Goal: Task Accomplishment & Management: Use online tool/utility

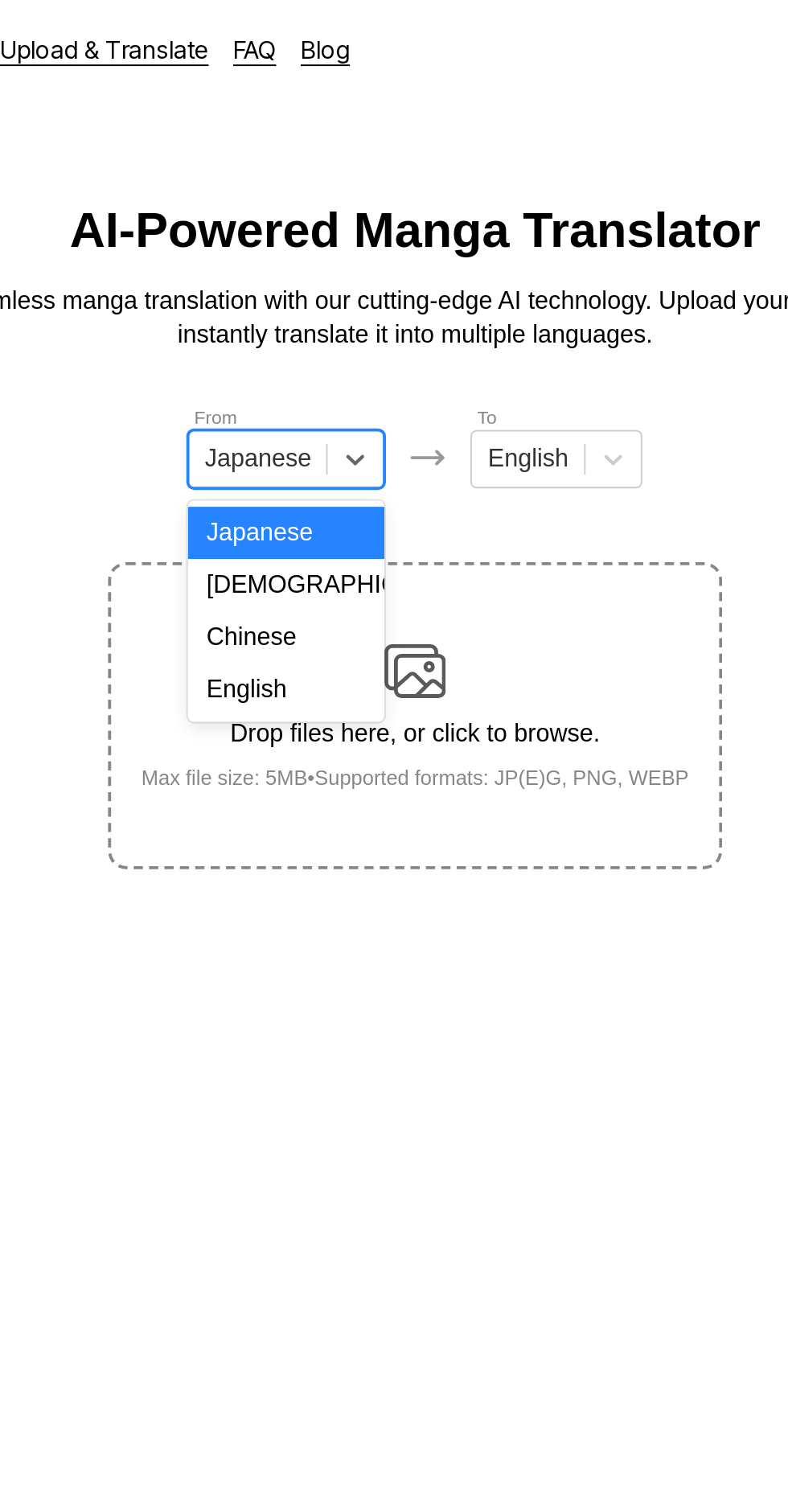
click at [347, 362] on div "English" at bounding box center [326, 360] width 103 height 27
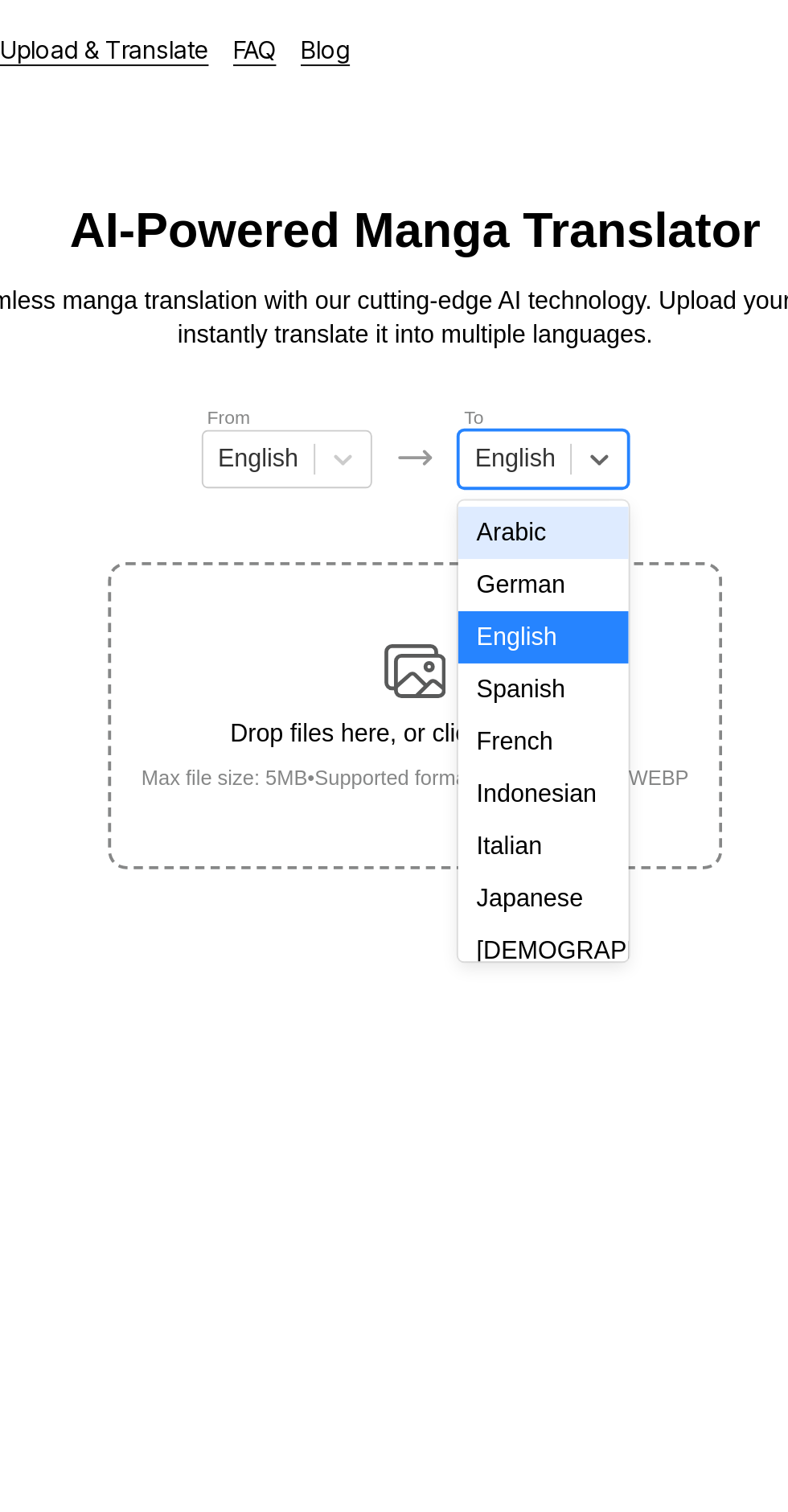
click at [471, 422] on div "Indonesian" at bounding box center [461, 415] width 89 height 27
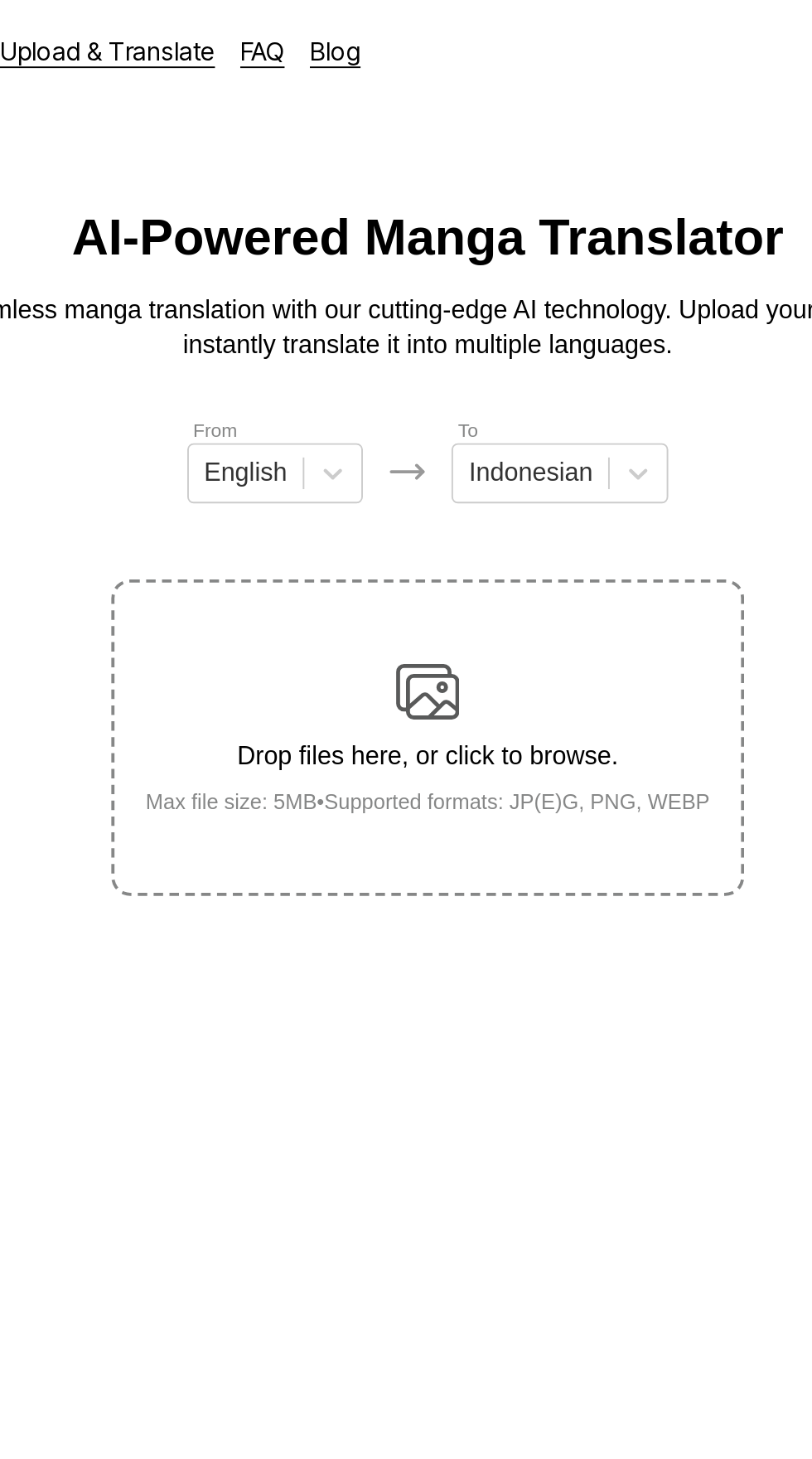
click at [424, 346] on div "Drop files here, or click to browse. Max file size: 5MB • Supported formats: JP…" at bounding box center [406, 386] width 322 height 81
click at [0, 0] on input "Drop files here, or click to browse. Max file size: 5MB • Supported formats: JP…" at bounding box center [0, 0] width 0 height 0
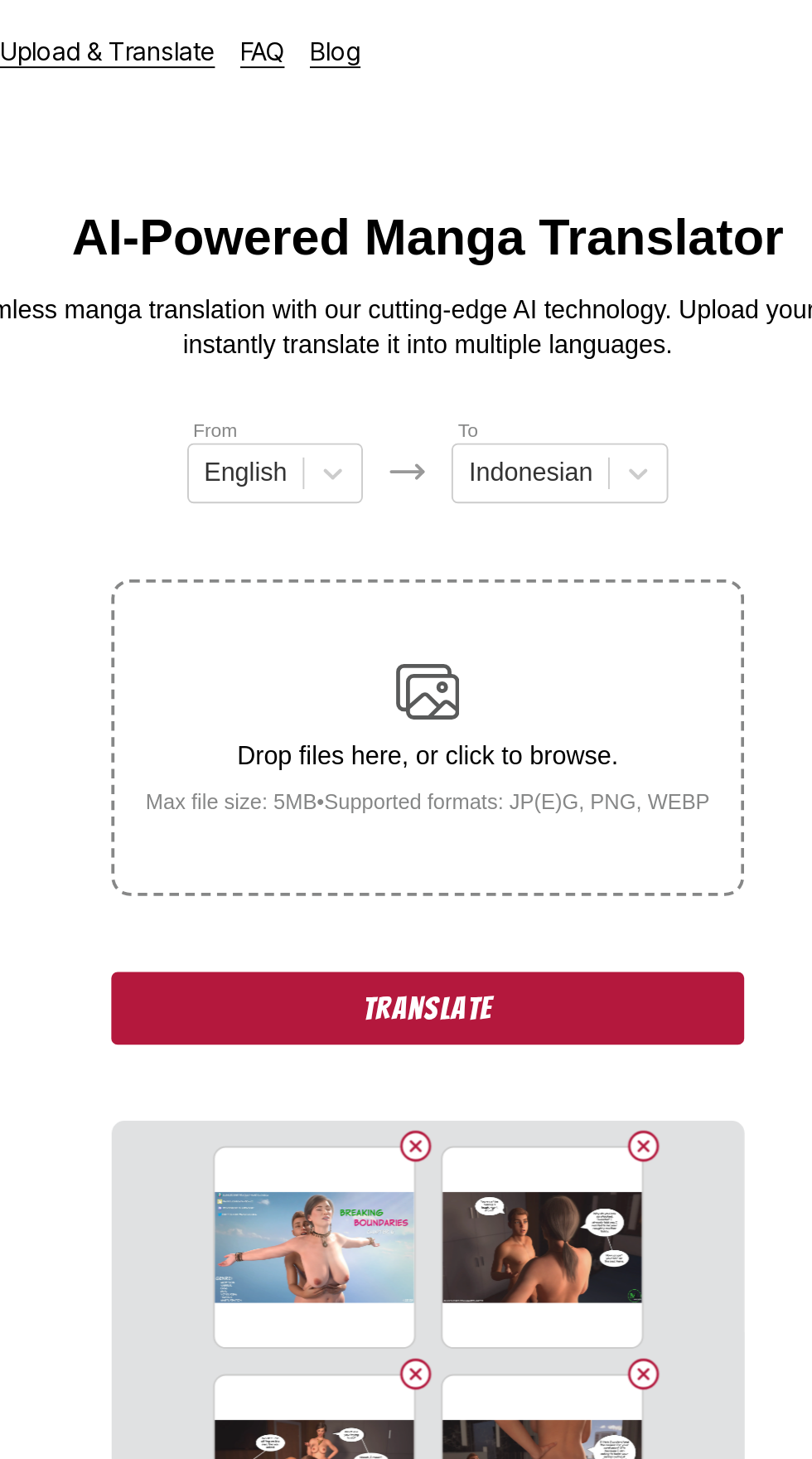
click at [349, 509] on button "Translate" at bounding box center [406, 528] width 332 height 38
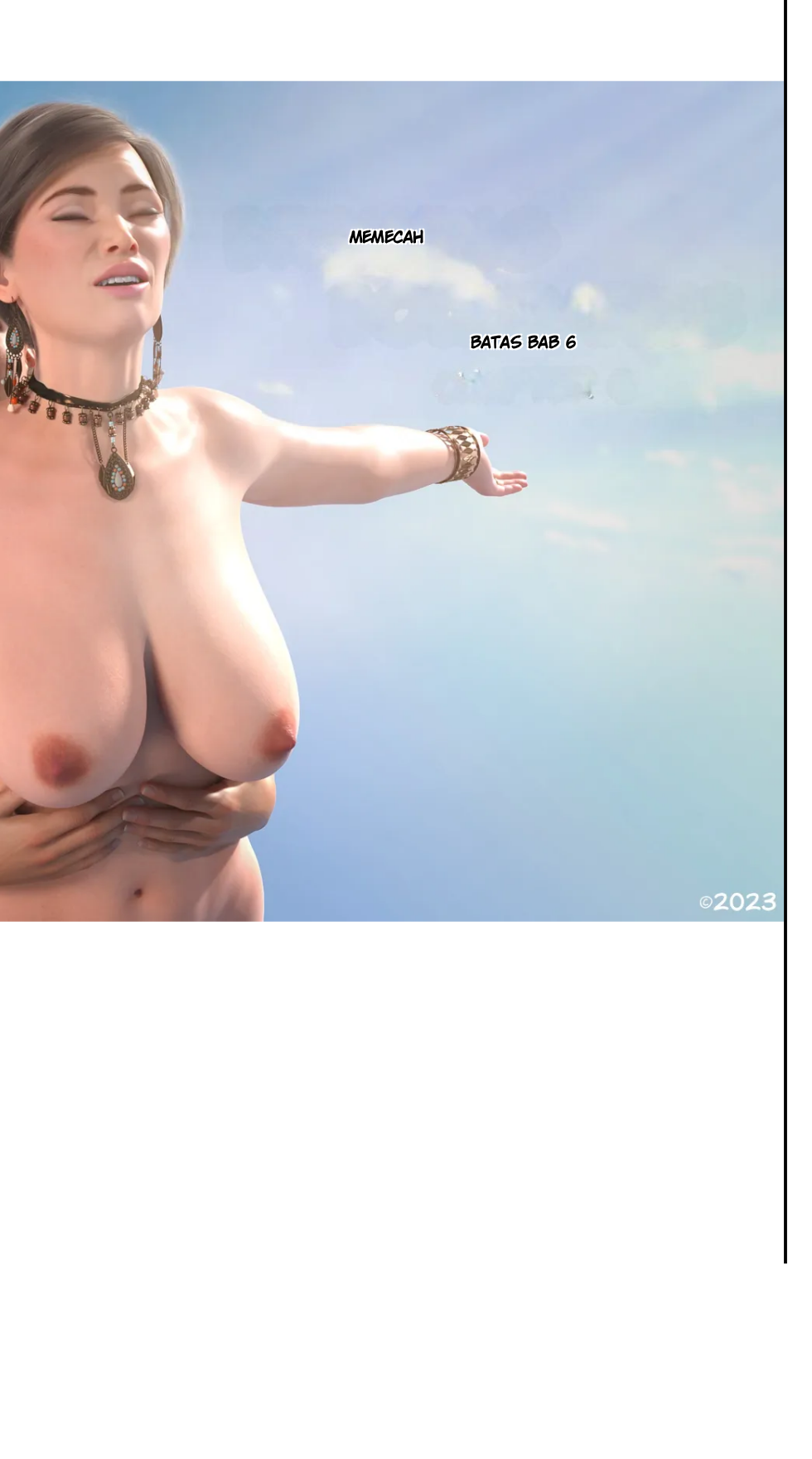
scroll to position [47, 0]
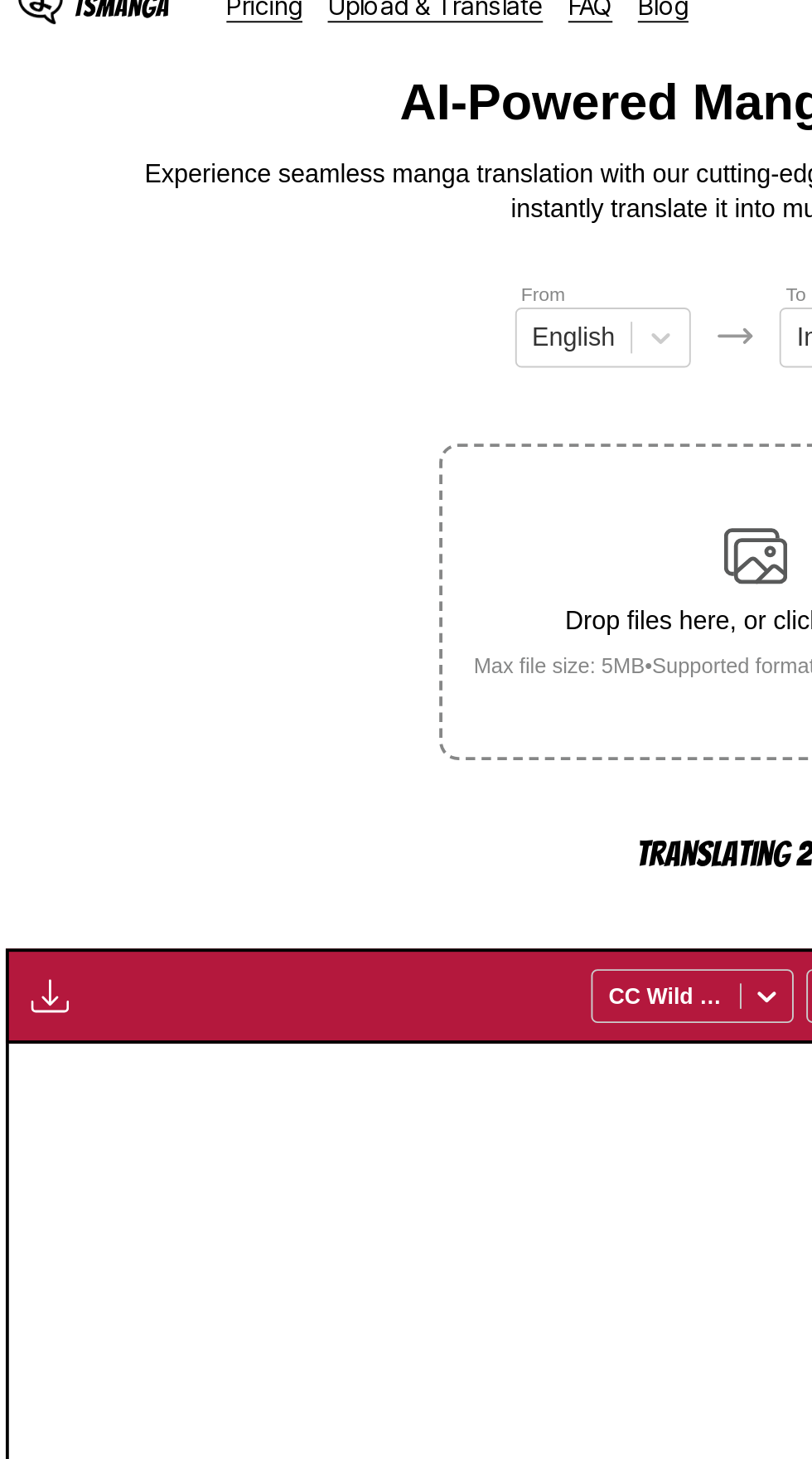
scroll to position [0, 0]
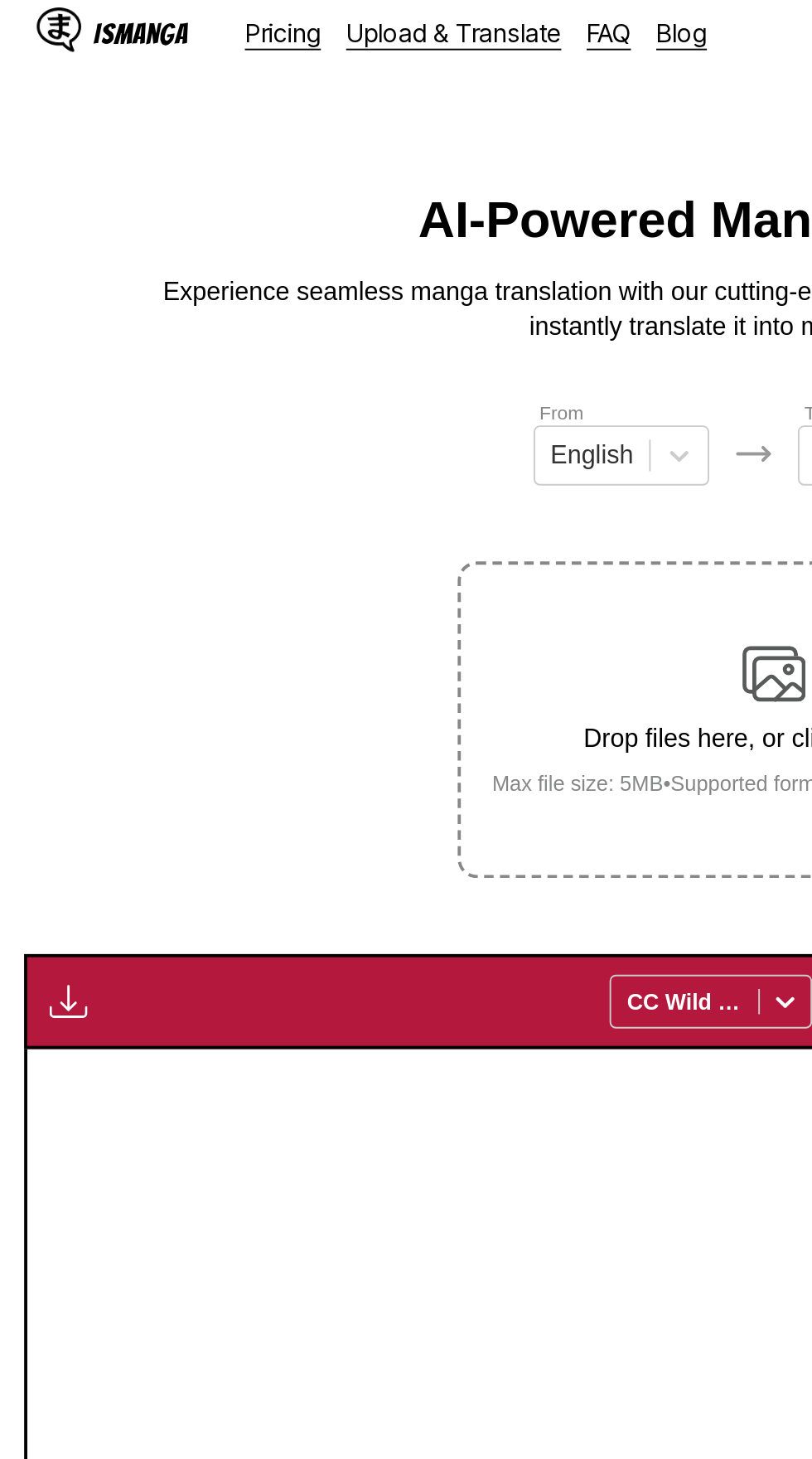
click at [37, 524] on img "button" at bounding box center [36, 533] width 20 height 20
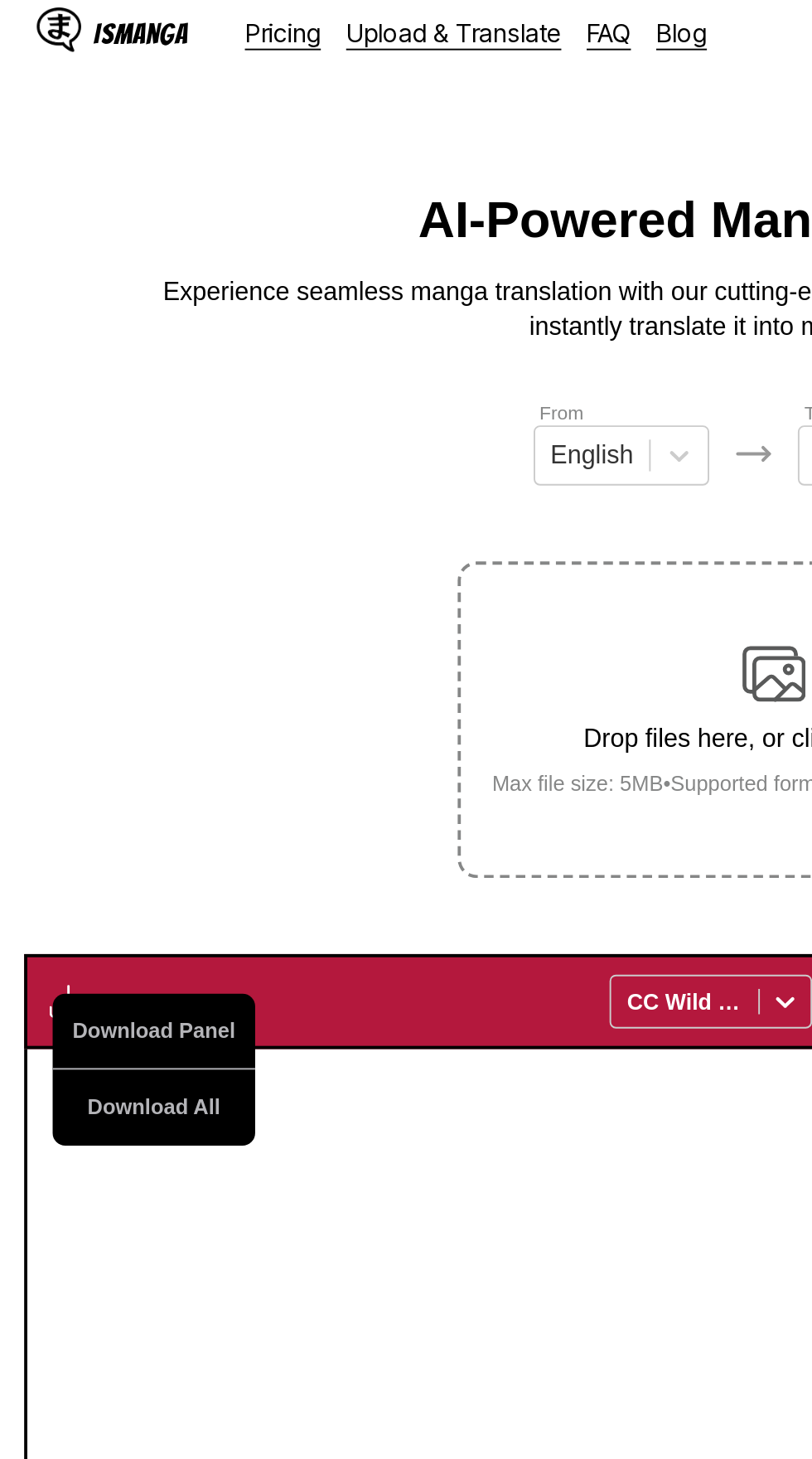
click at [107, 570] on button "Download All" at bounding box center [81, 589] width 106 height 40
